Goal: Task Accomplishment & Management: Complete application form

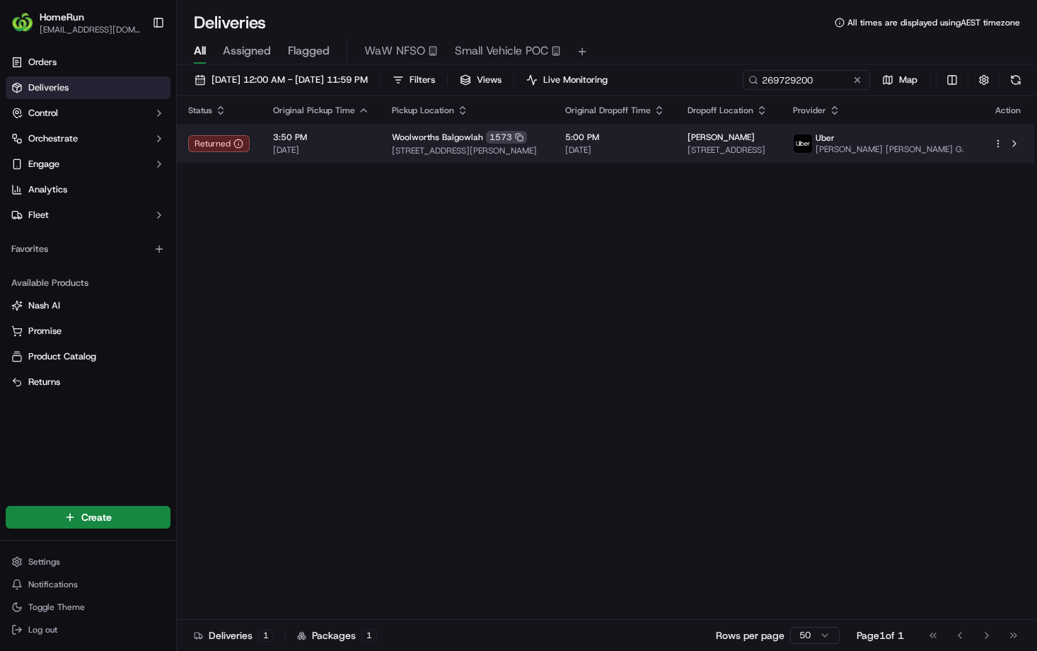
click at [369, 156] on span "17/09/2025" at bounding box center [321, 149] width 96 height 11
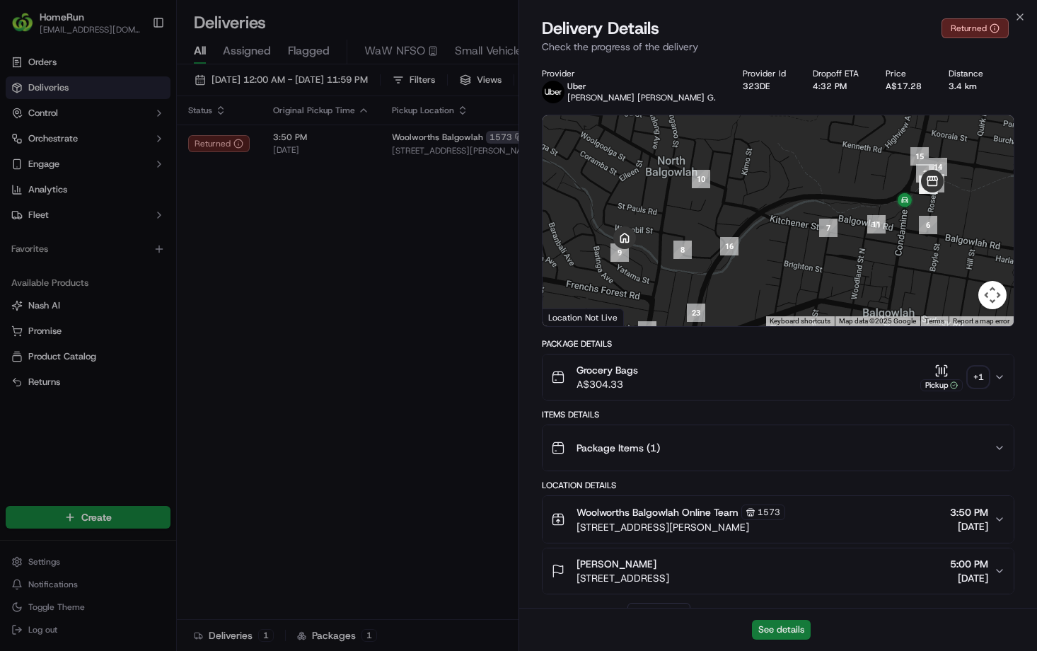
click at [771, 627] on button "See details" at bounding box center [781, 629] width 59 height 20
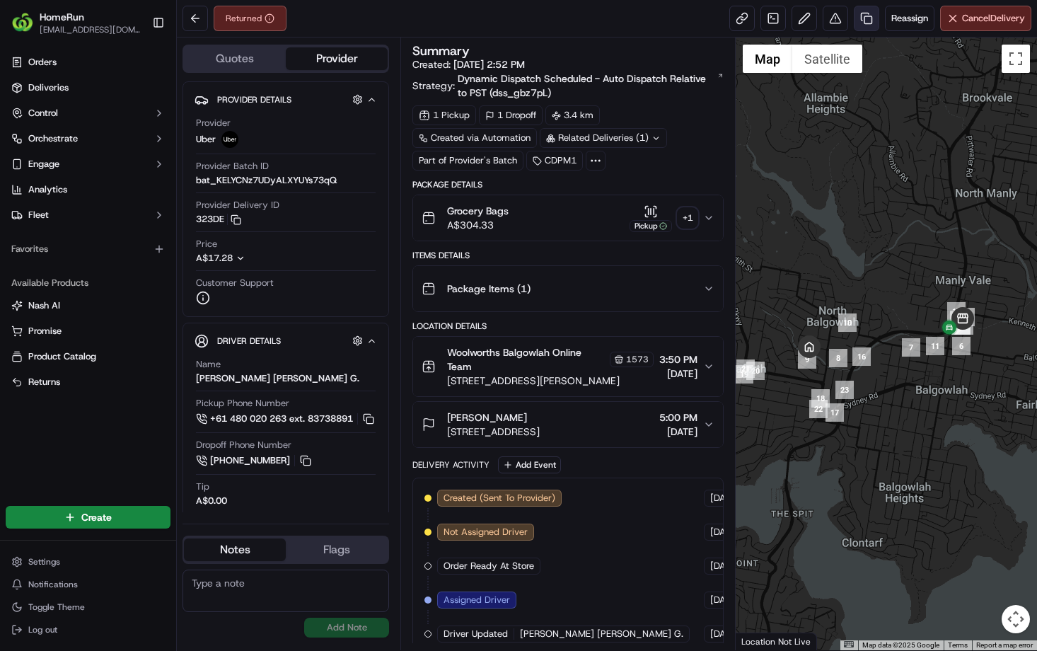
click at [854, 21] on link at bounding box center [866, 18] width 25 height 25
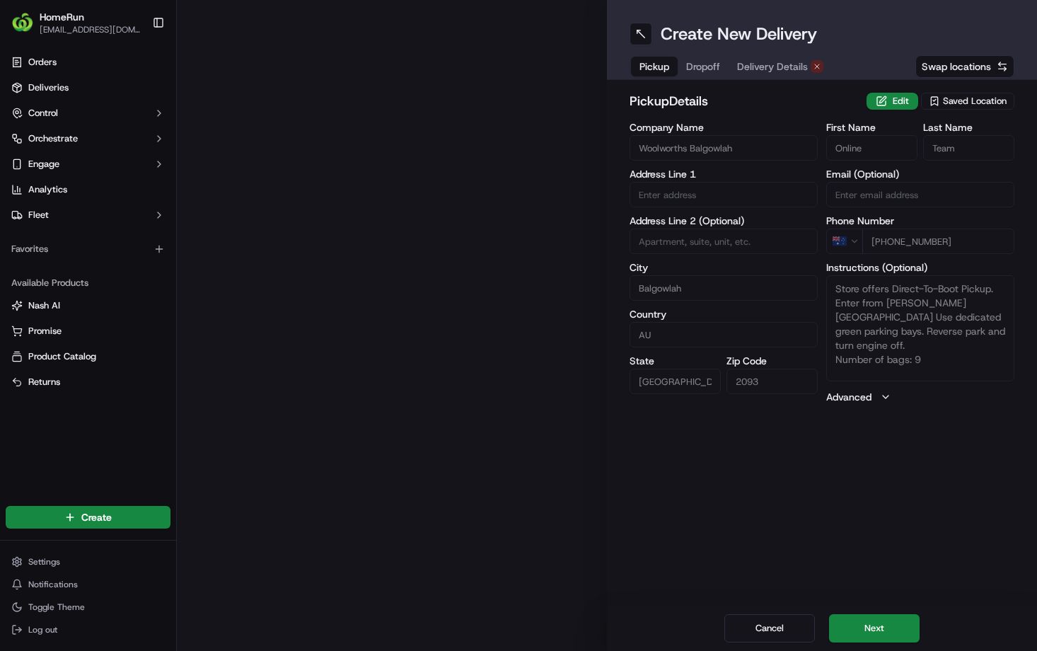
type input "[STREET_ADDRESS][PERSON_NAME]"
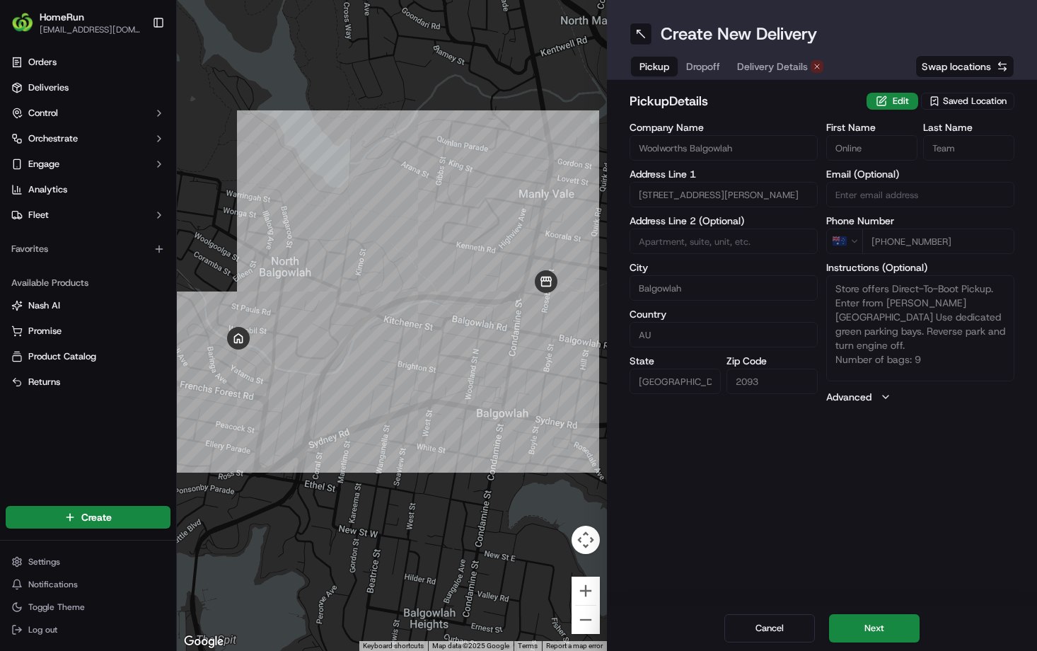
click at [808, 74] on span "Delivery Details" at bounding box center [772, 66] width 71 height 14
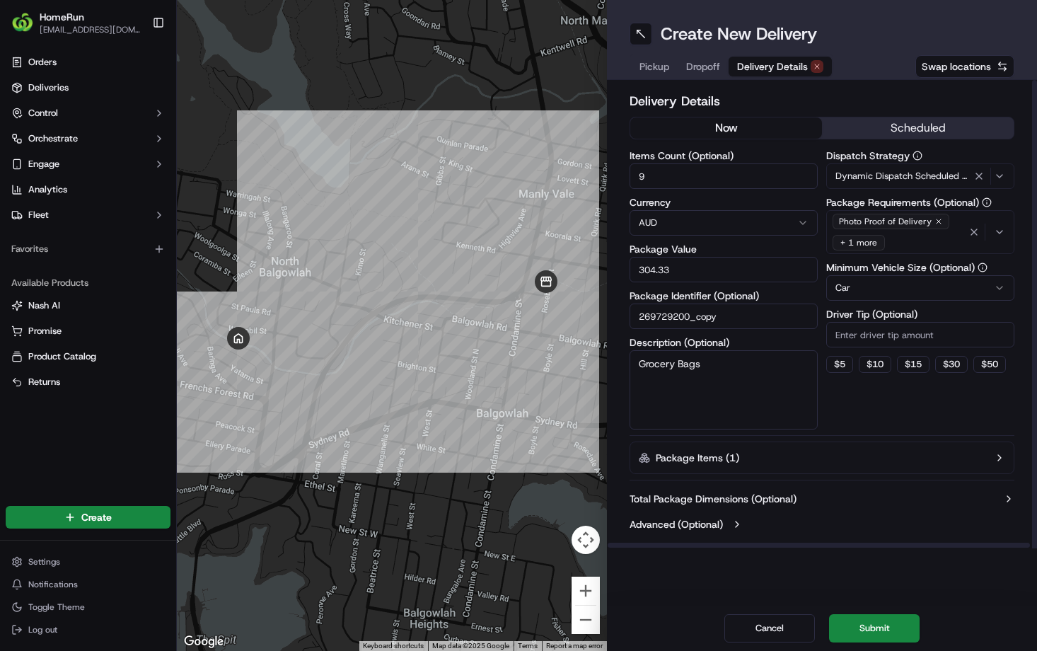
click at [745, 139] on button "now" at bounding box center [726, 127] width 192 height 21
click at [883, 616] on button "Submit" at bounding box center [874, 628] width 91 height 28
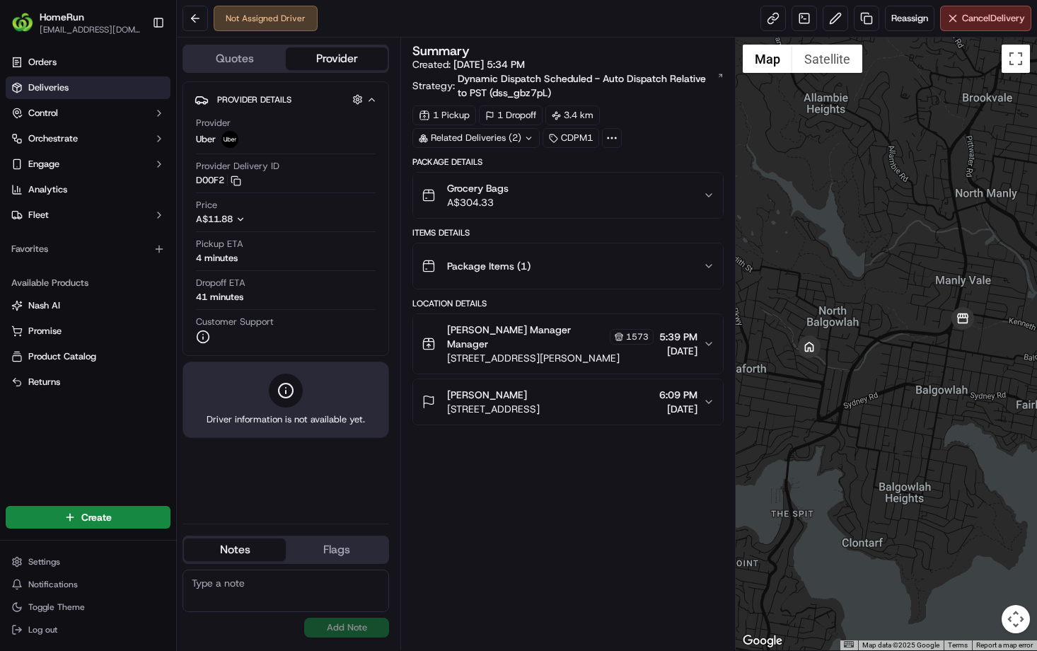
click at [59, 94] on span "Deliveries" at bounding box center [48, 87] width 40 height 13
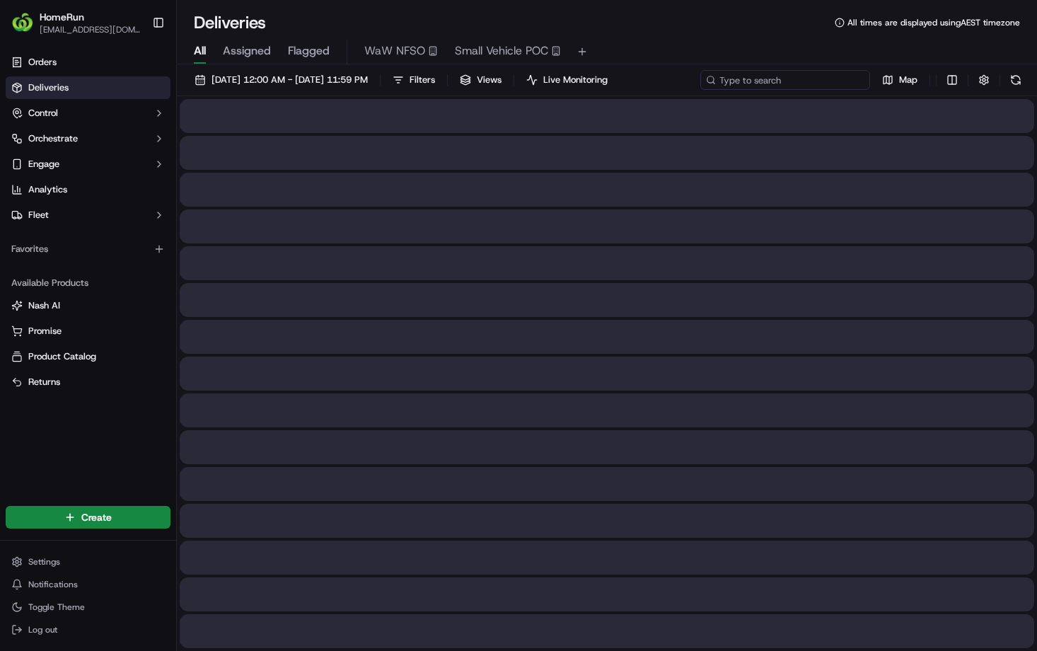
paste input "269729200"
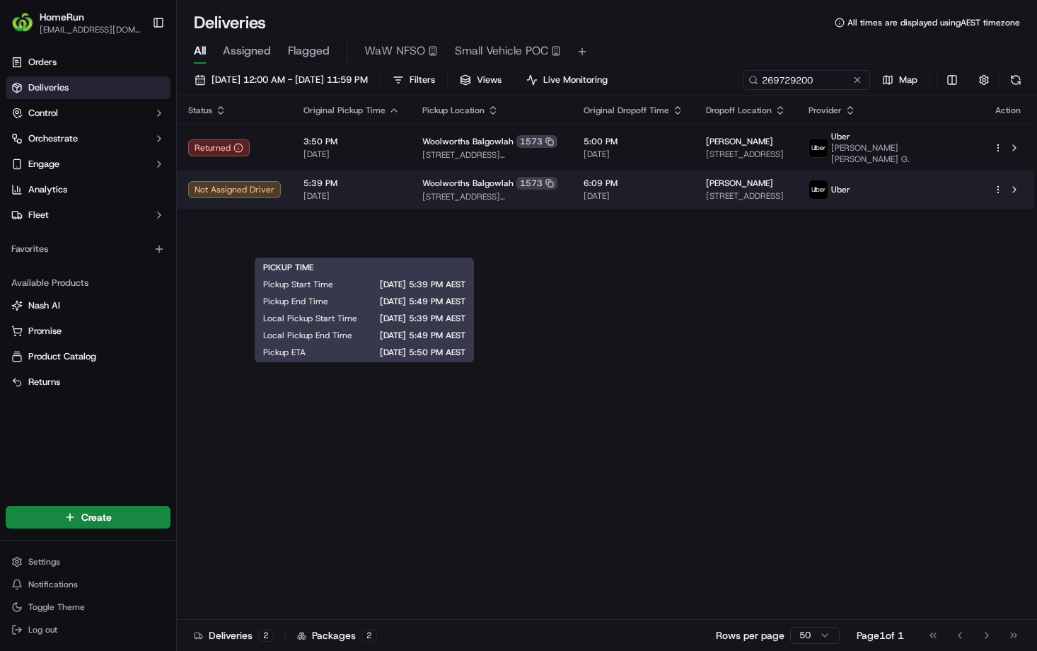
click at [400, 202] on span "[DATE]" at bounding box center [351, 195] width 96 height 11
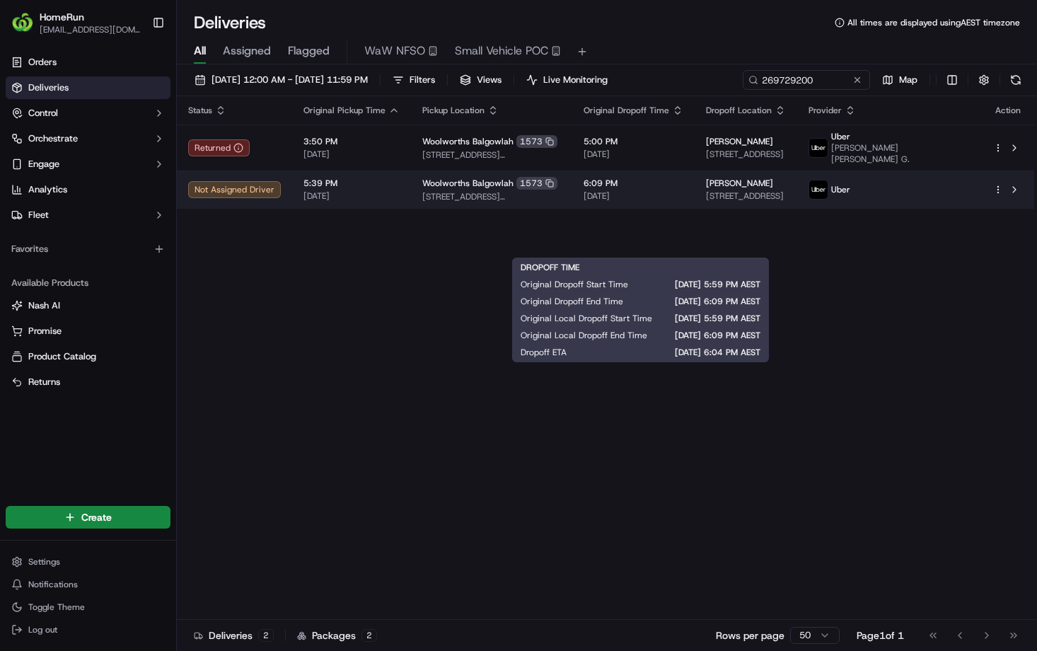
click at [670, 202] on div "6:09 PM [DATE]" at bounding box center [633, 190] width 100 height 24
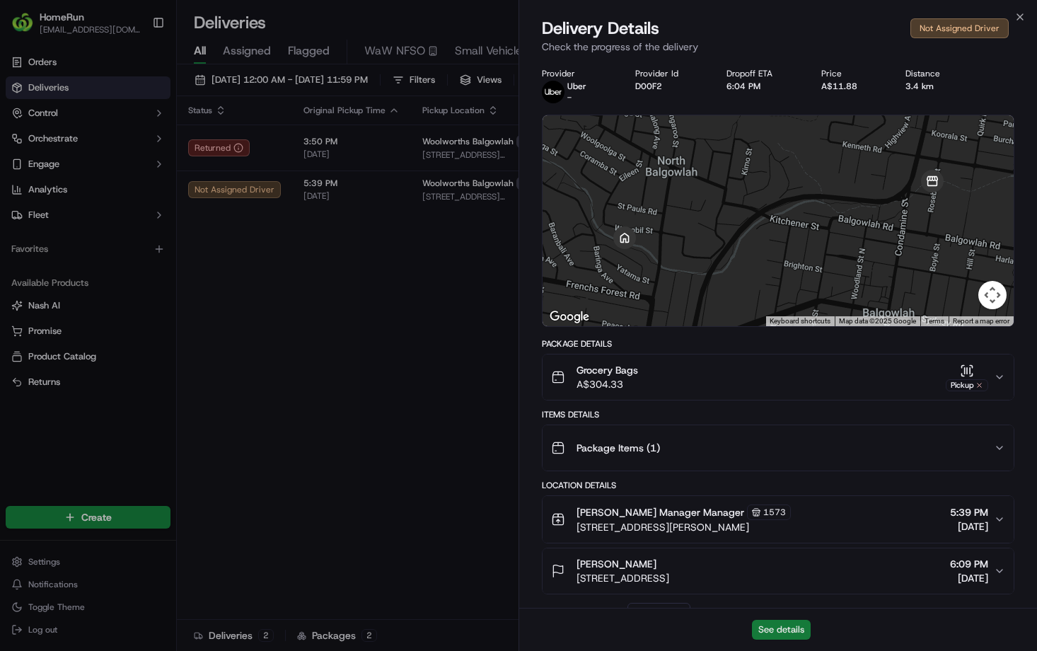
click at [785, 629] on button "See details" at bounding box center [781, 629] width 59 height 20
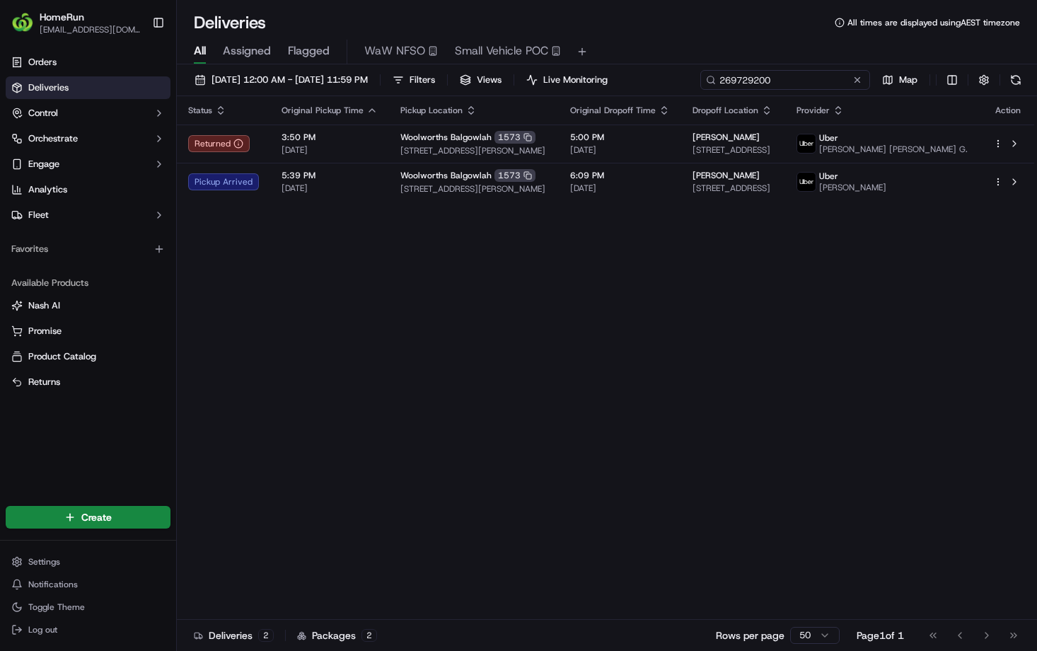
click at [700, 90] on input "269729200" at bounding box center [785, 80] width 170 height 20
paste input "835766"
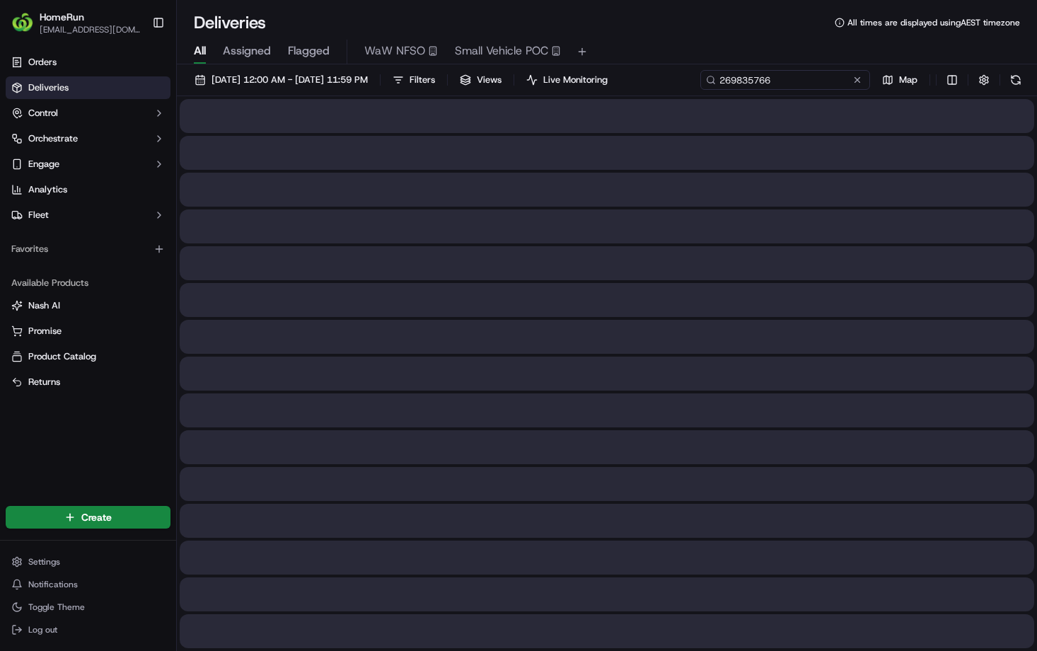
type input "269835766"
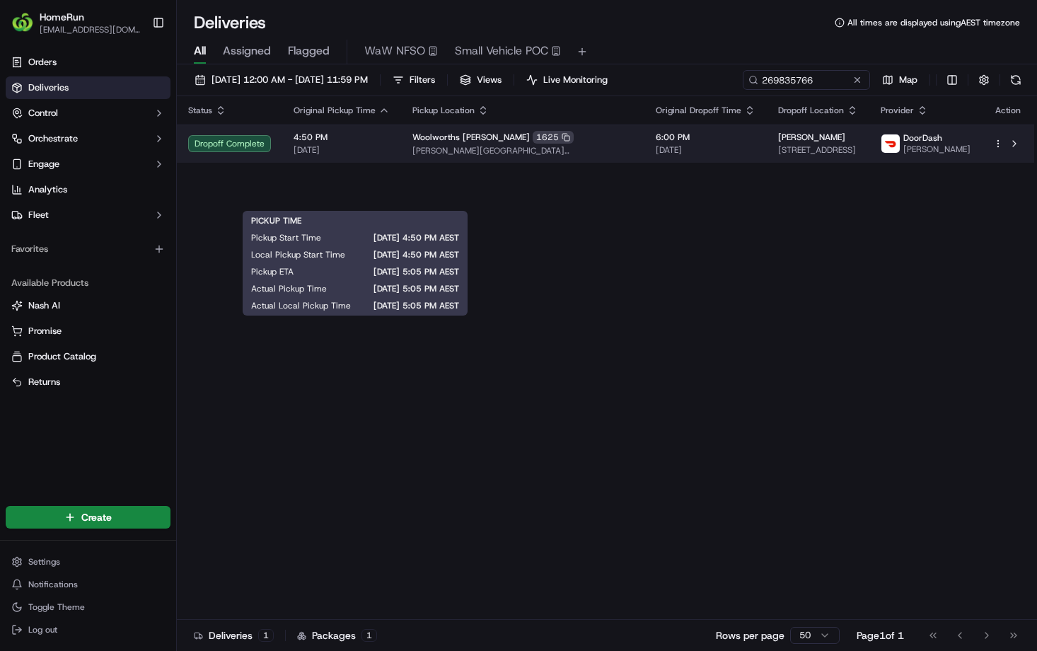
click at [390, 143] on span "4:50 PM" at bounding box center [341, 137] width 96 height 11
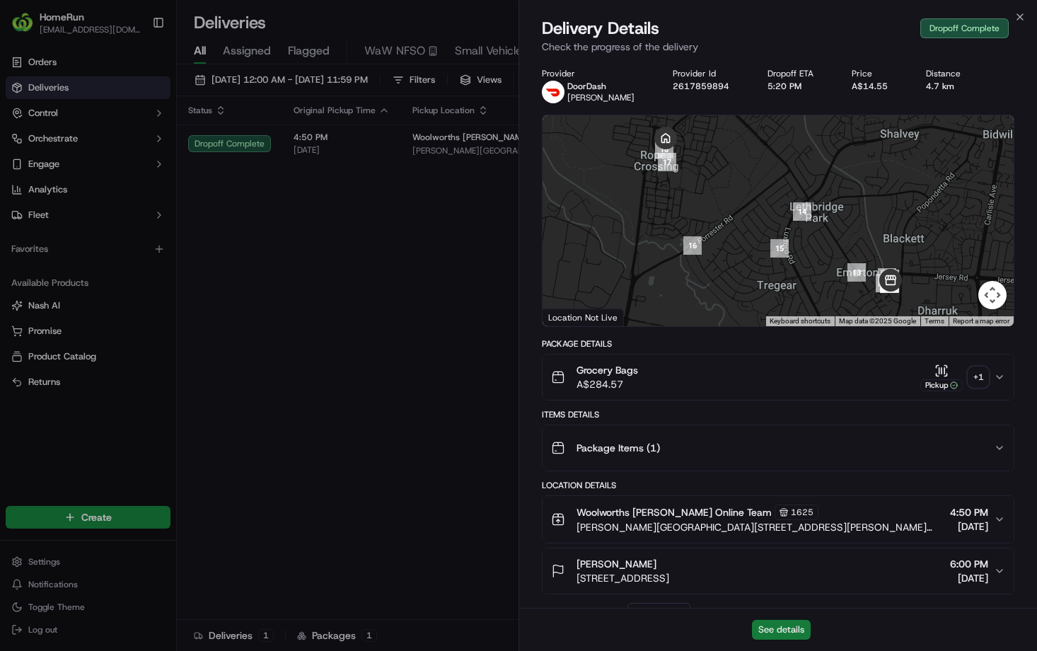
click at [779, 624] on button "See details" at bounding box center [781, 629] width 59 height 20
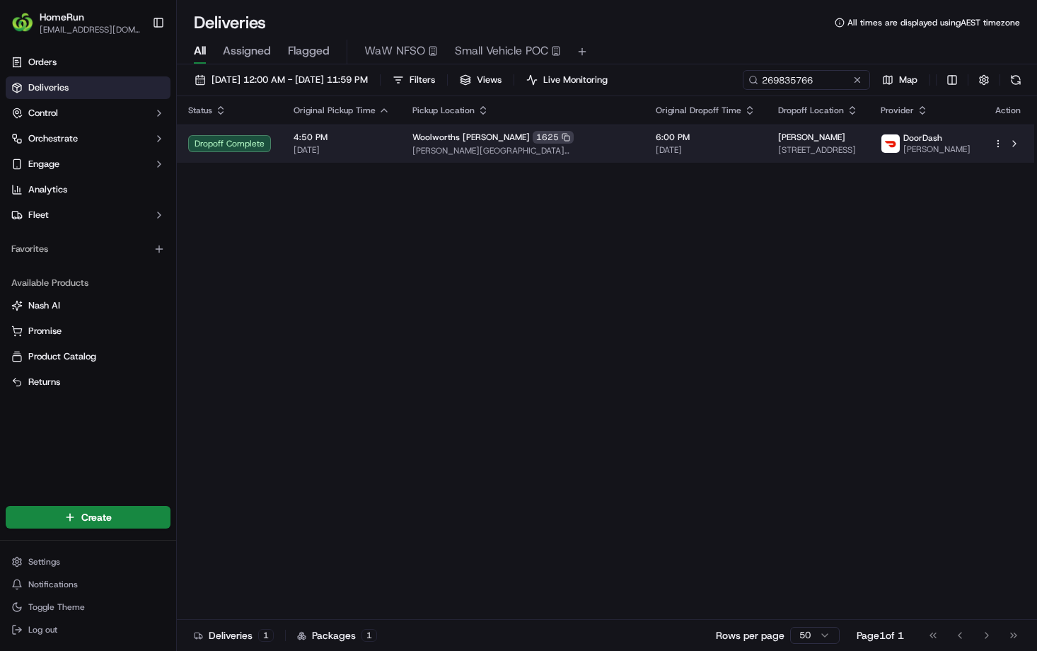
click at [390, 143] on span "4:50 PM" at bounding box center [341, 137] width 96 height 11
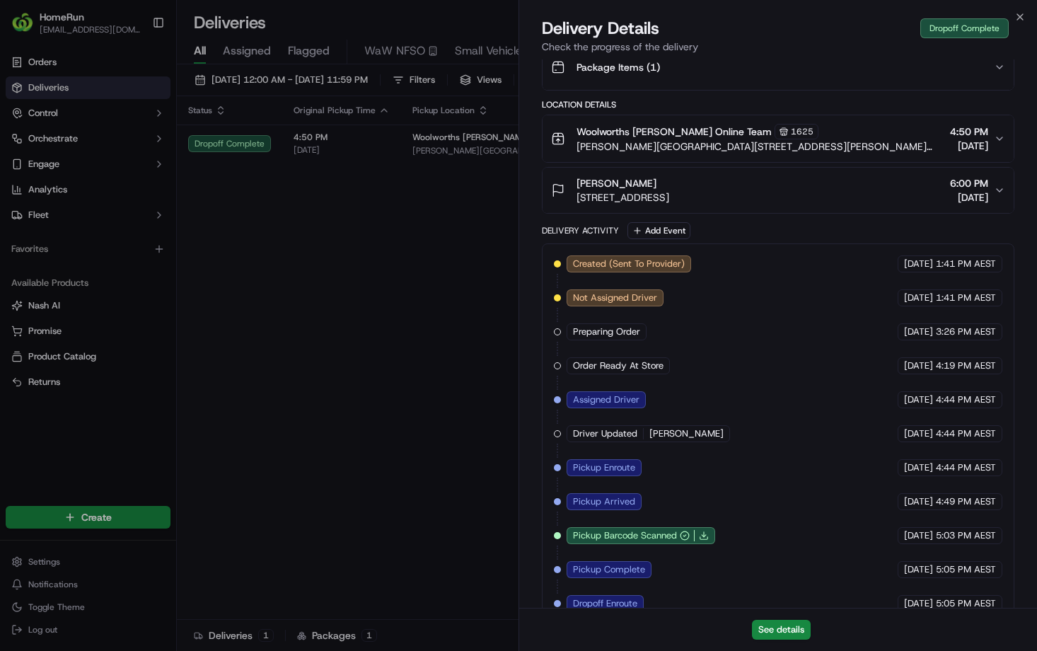
scroll to position [212, 0]
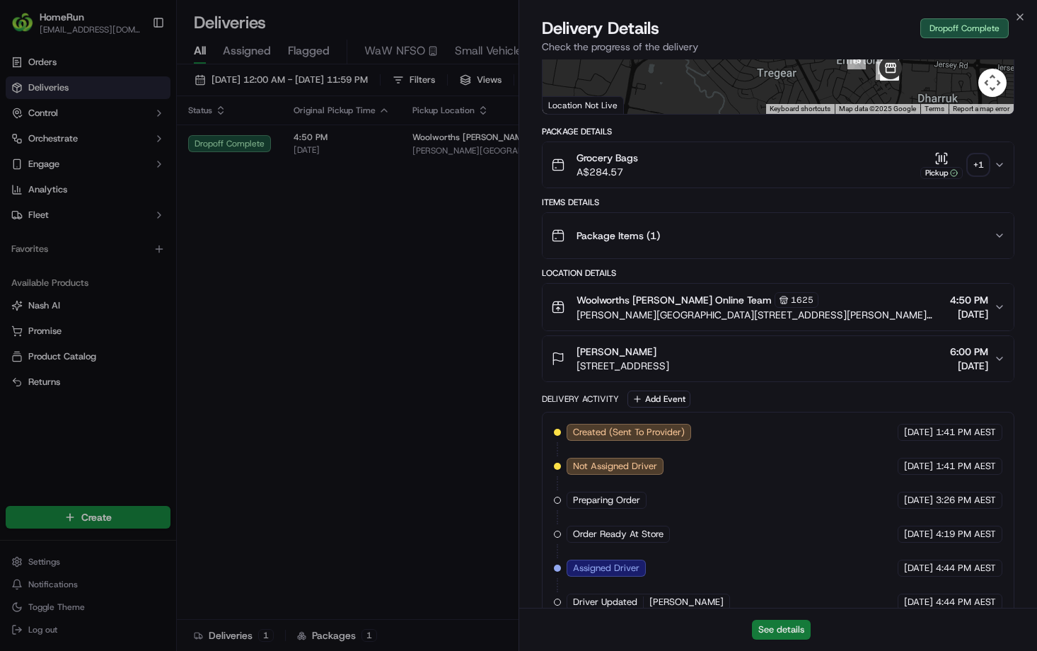
click at [768, 627] on button "See details" at bounding box center [781, 629] width 59 height 20
click at [784, 620] on button "See details" at bounding box center [781, 629] width 59 height 20
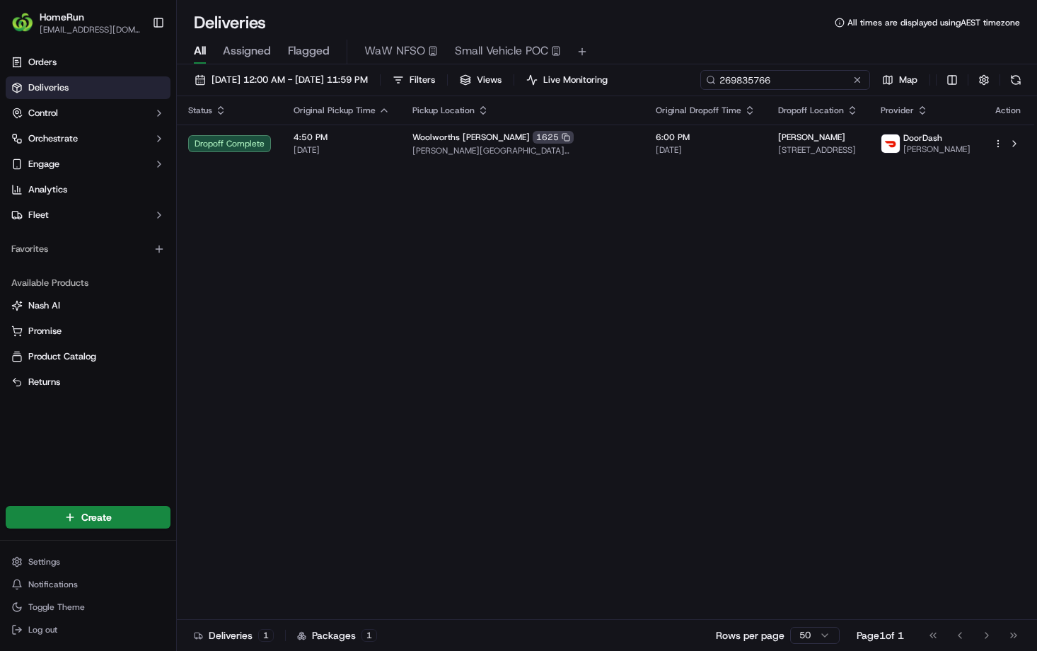
click at [700, 90] on input "269835766" at bounding box center [785, 80] width 170 height 20
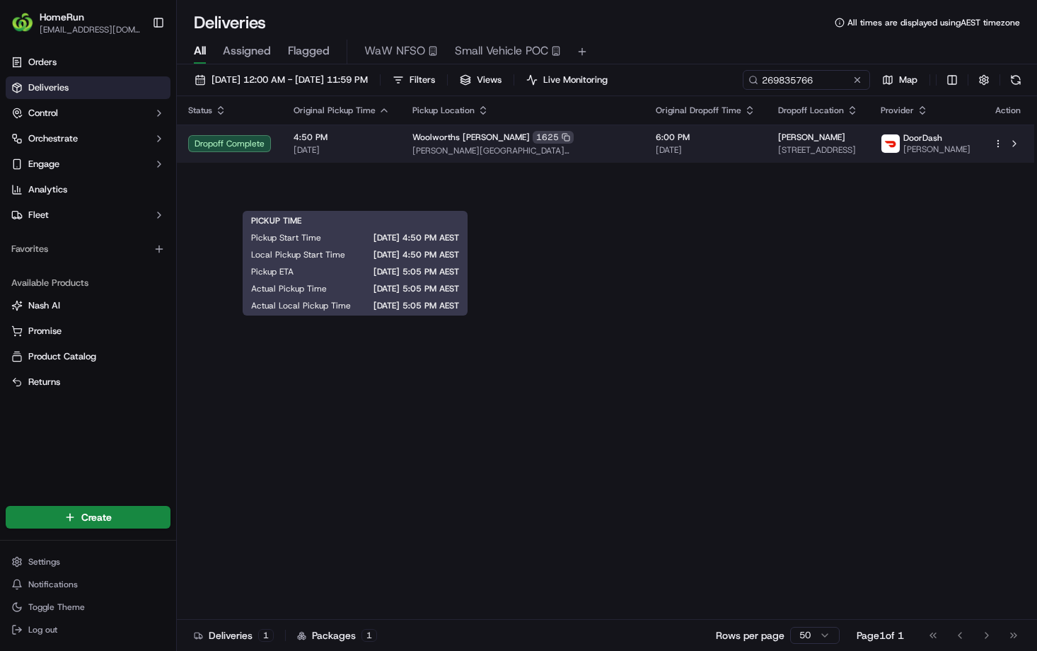
click at [390, 156] on div "4:50 PM [DATE]" at bounding box center [341, 144] width 96 height 24
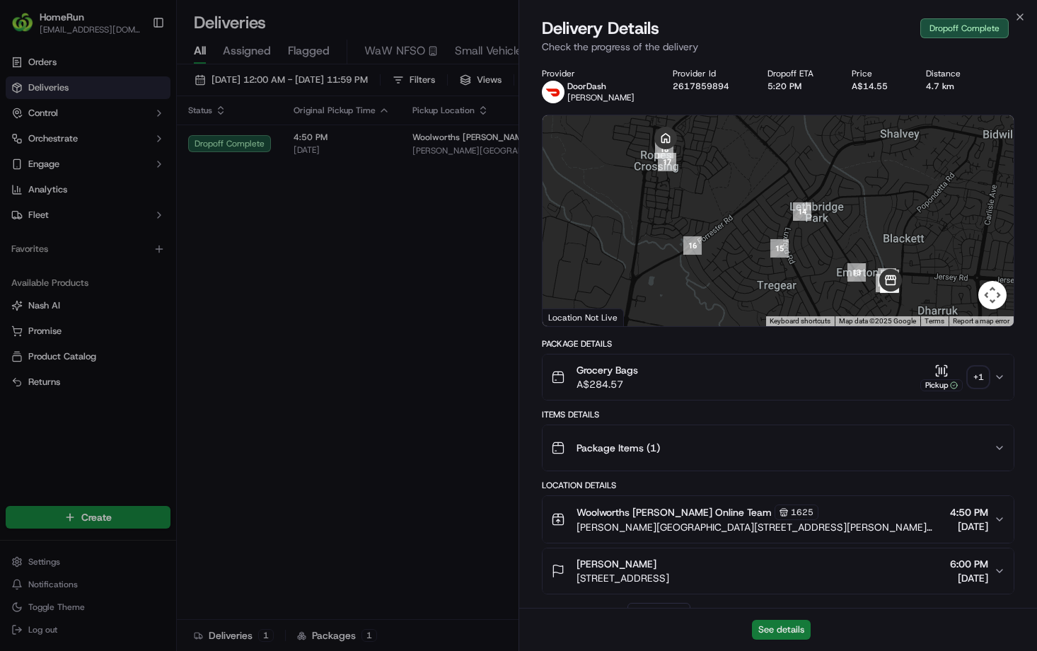
click at [793, 632] on button "See details" at bounding box center [781, 629] width 59 height 20
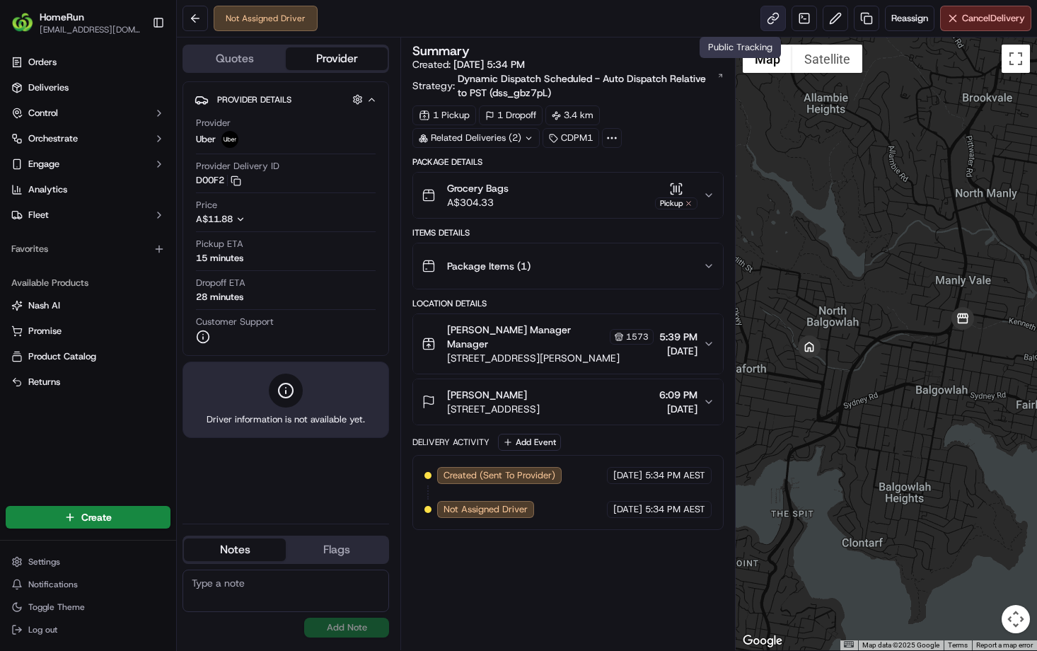
click at [760, 22] on link at bounding box center [772, 18] width 25 height 25
